Goal: Task Accomplishment & Management: Manage account settings

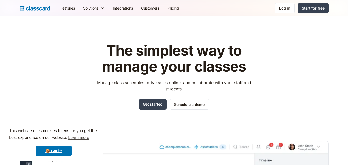
click at [235, 117] on div "The simplest way to manage your classes Manage class schedules, drive sales onl…" at bounding box center [174, 155] width 309 height 242
click at [151, 103] on link "Get started" at bounding box center [153, 104] width 28 height 11
click at [287, 6] on div "Log in" at bounding box center [284, 7] width 11 height 5
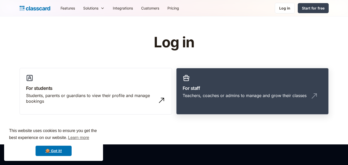
click at [316, 95] on img at bounding box center [314, 96] width 8 height 8
